Goal: Transaction & Acquisition: Purchase product/service

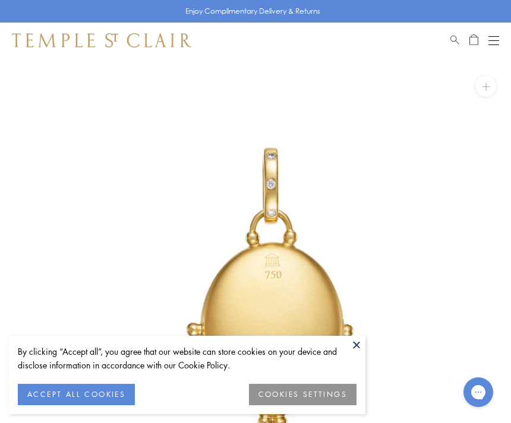
click at [355, 341] on button at bounding box center [356, 345] width 18 height 18
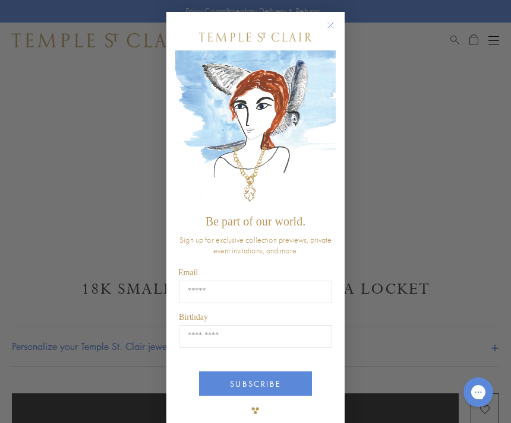
scroll to position [322, 0]
click at [328, 29] on circle "Close dialog" at bounding box center [331, 25] width 14 height 14
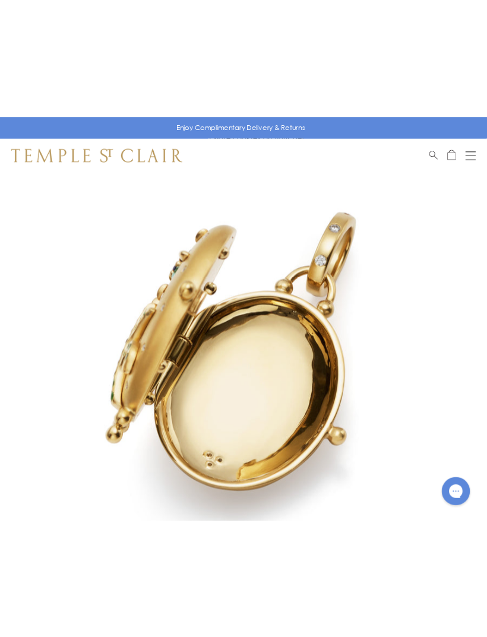
scroll to position [0, 0]
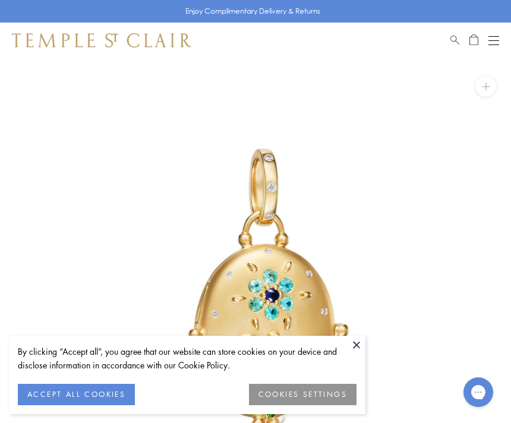
click at [84, 390] on button "ACCEPT ALL COOKIES" at bounding box center [76, 394] width 117 height 21
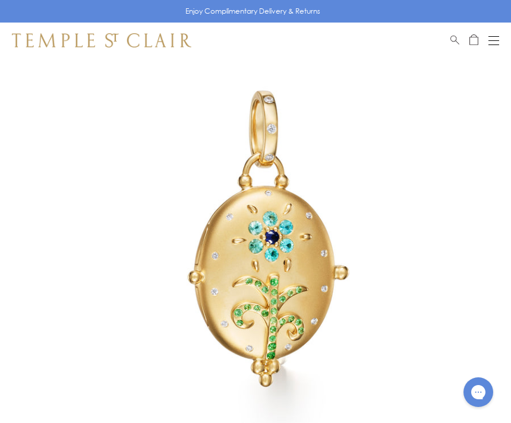
scroll to position [181, 0]
